Goal: Register for event/course

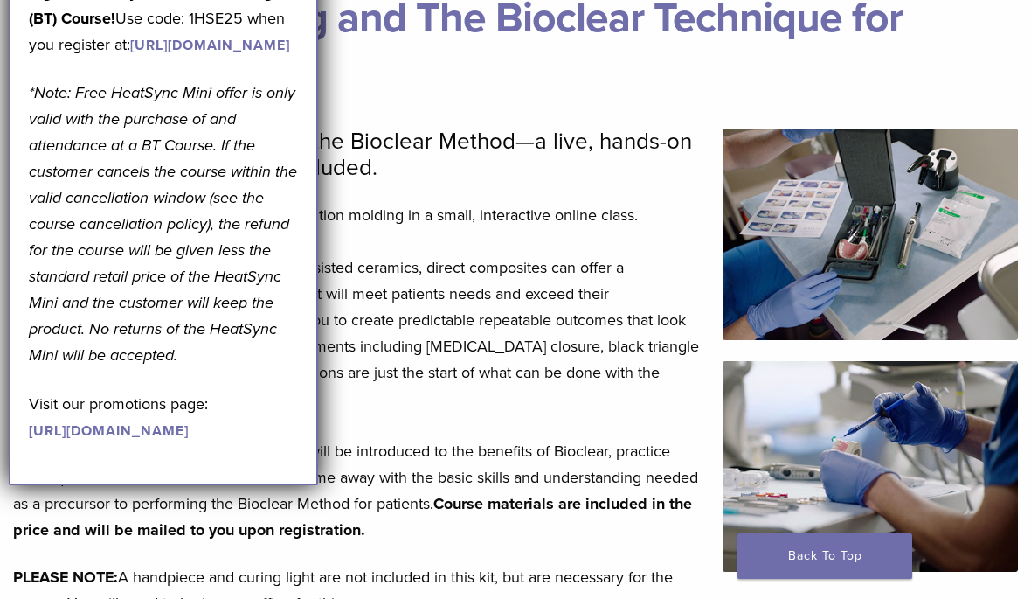
scroll to position [374, 0]
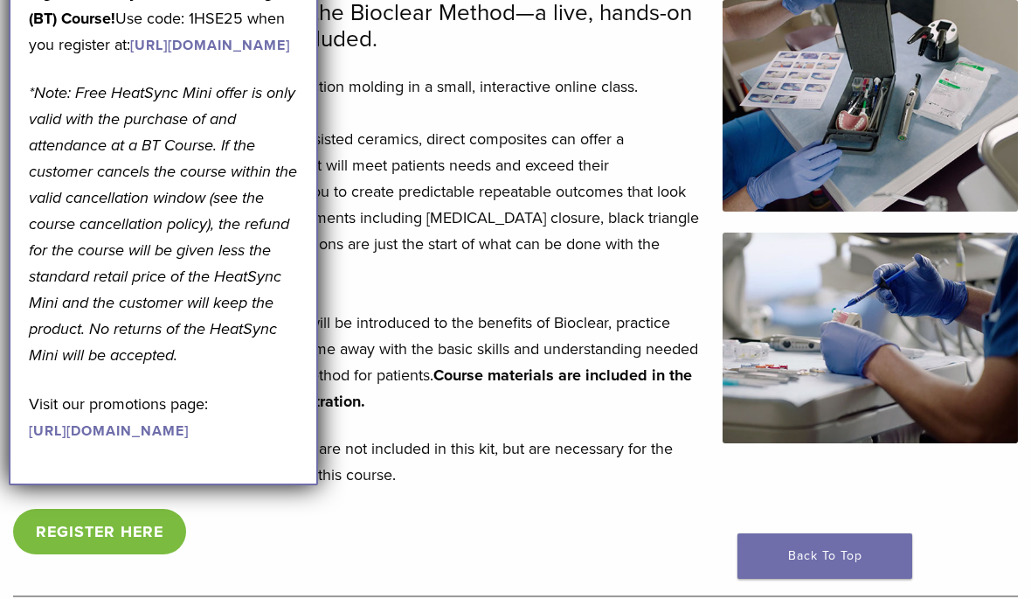
click at [419, 505] on div "Get started with Bioclear and the Bioclear Method—a live, hands-on beginner cou…" at bounding box center [357, 297] width 689 height 594
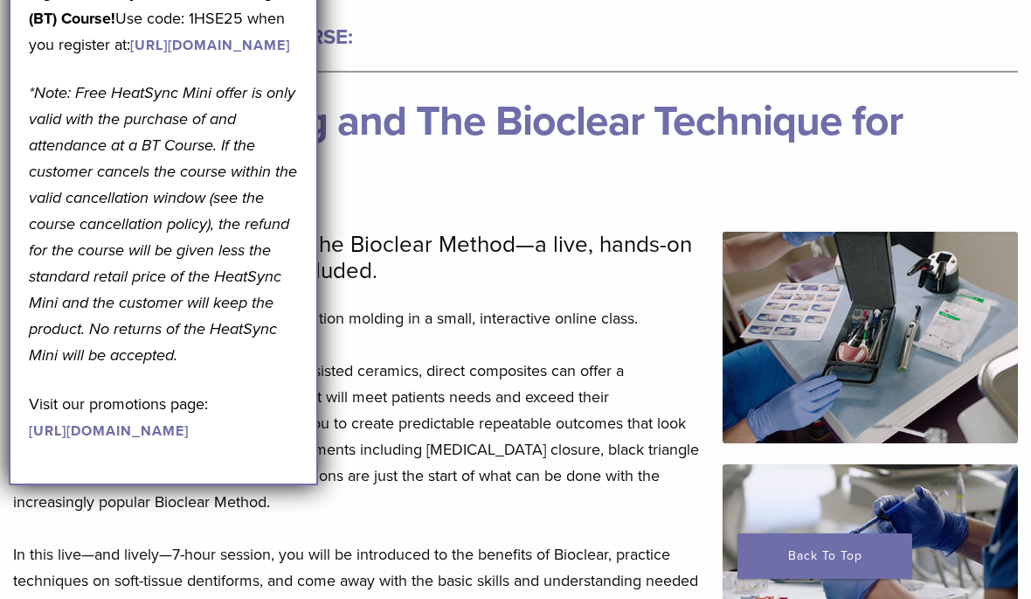
scroll to position [0, 0]
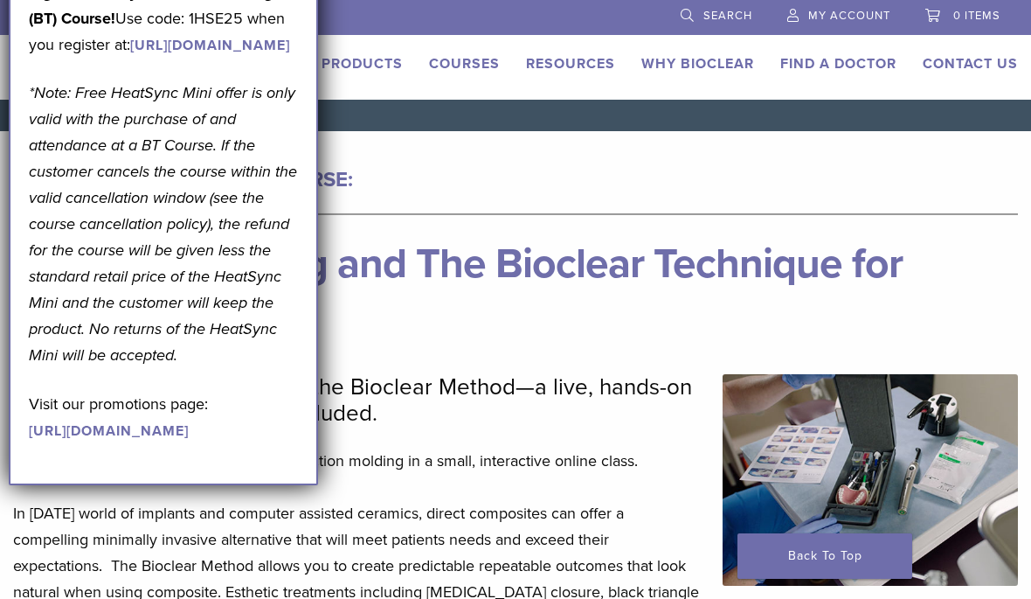
click at [287, 58] on p "Get A Free* HeatSync Mini when you register for any 2026 Black Triangle (BT) Co…" at bounding box center [163, 5] width 269 height 105
click at [291, 188] on p "*Note: Free HeatSync Mini offer is only valid with the purchase of and attendan…" at bounding box center [163, 224] width 269 height 288
click at [475, 60] on link "Courses" at bounding box center [464, 63] width 71 height 17
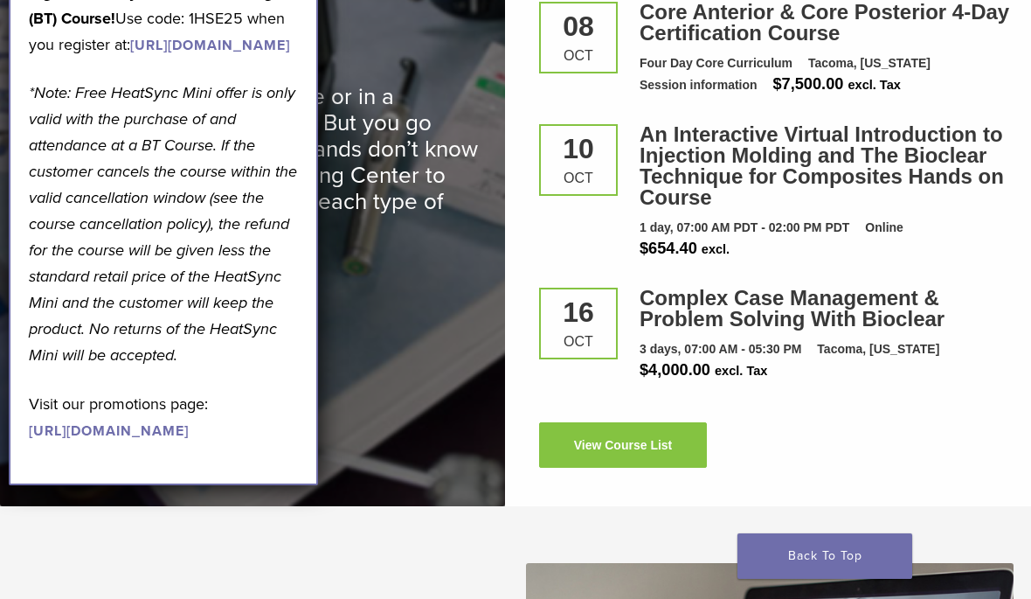
scroll to position [2489, 0]
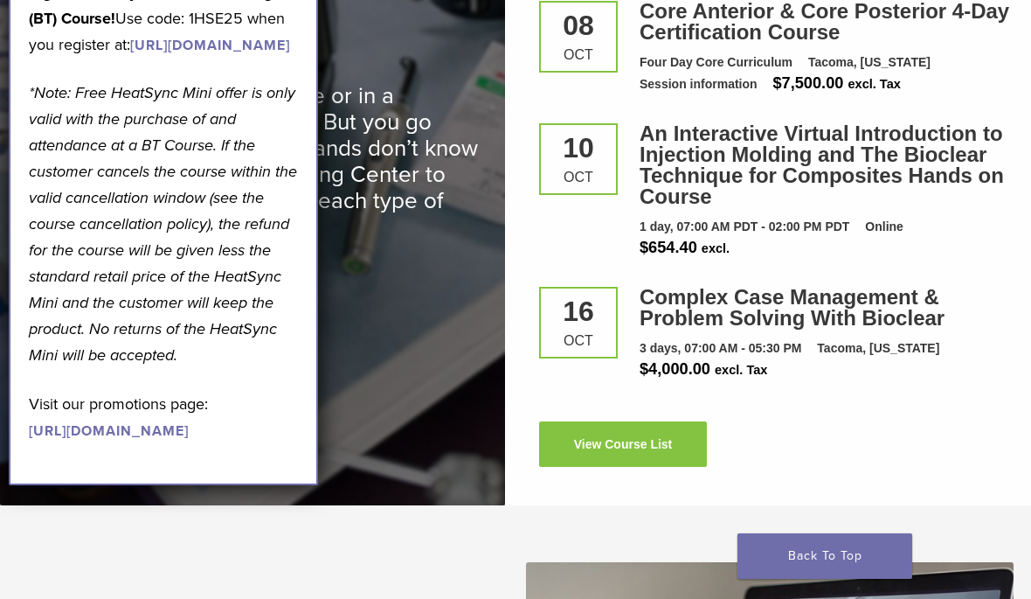
click at [645, 446] on link "View Course List" at bounding box center [623, 443] width 168 height 45
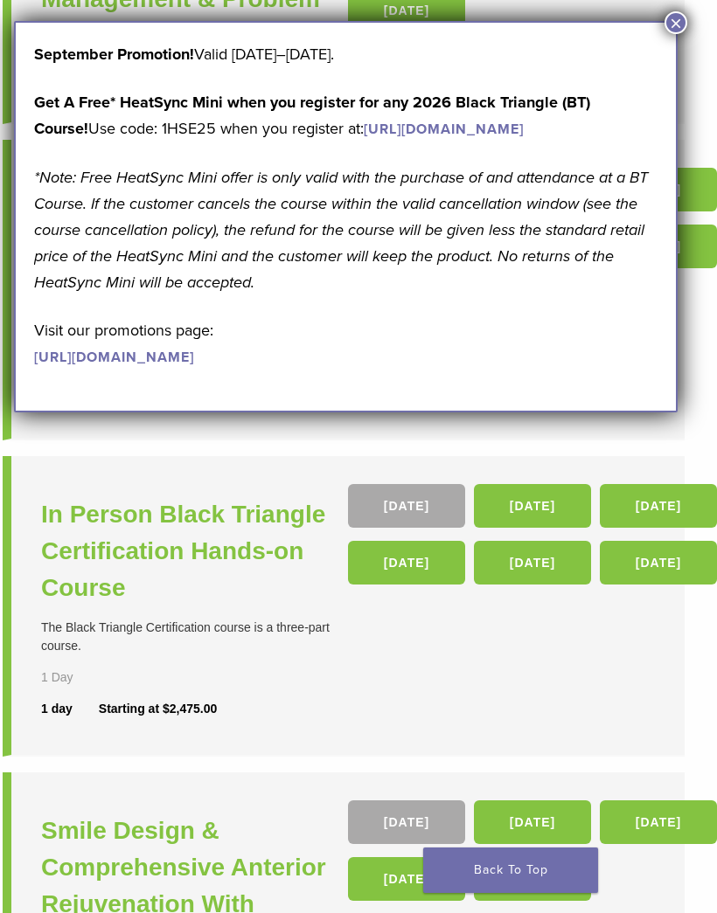
scroll to position [350, 15]
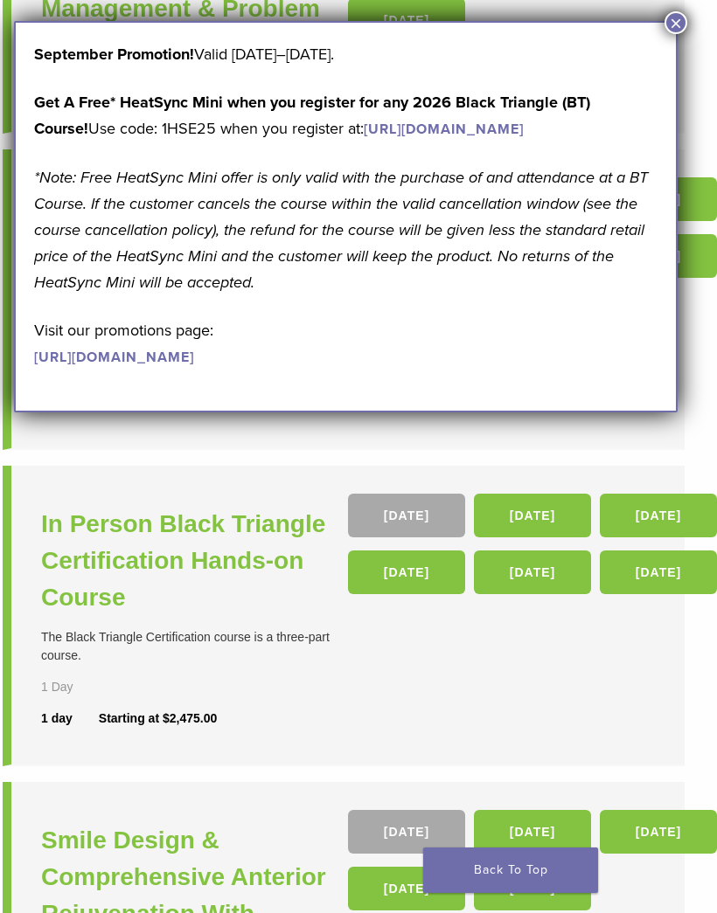
click at [669, 31] on button "×" at bounding box center [675, 22] width 23 height 23
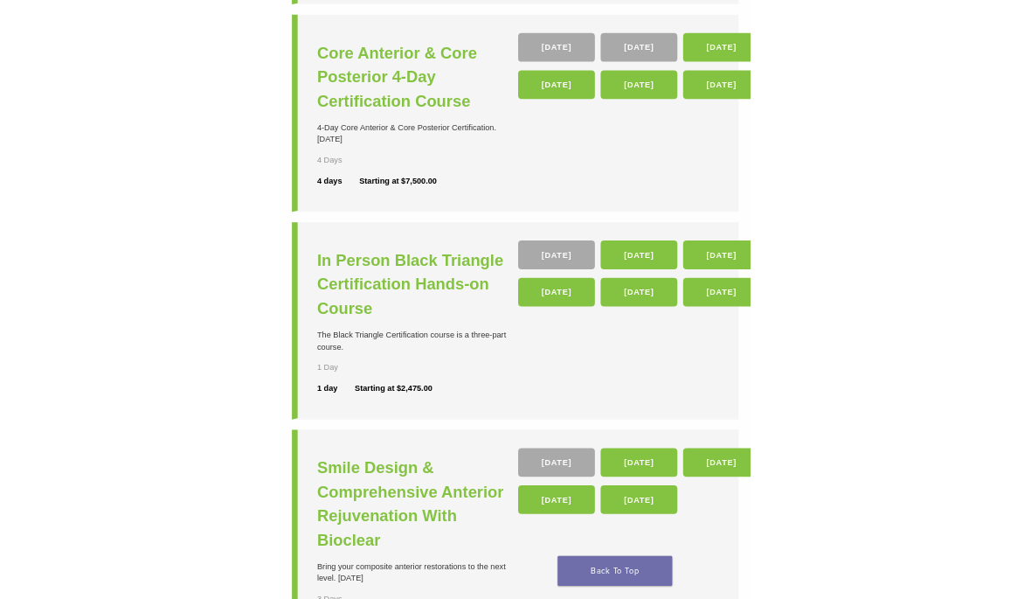
scroll to position [510, 0]
